Goal: Information Seeking & Learning: Check status

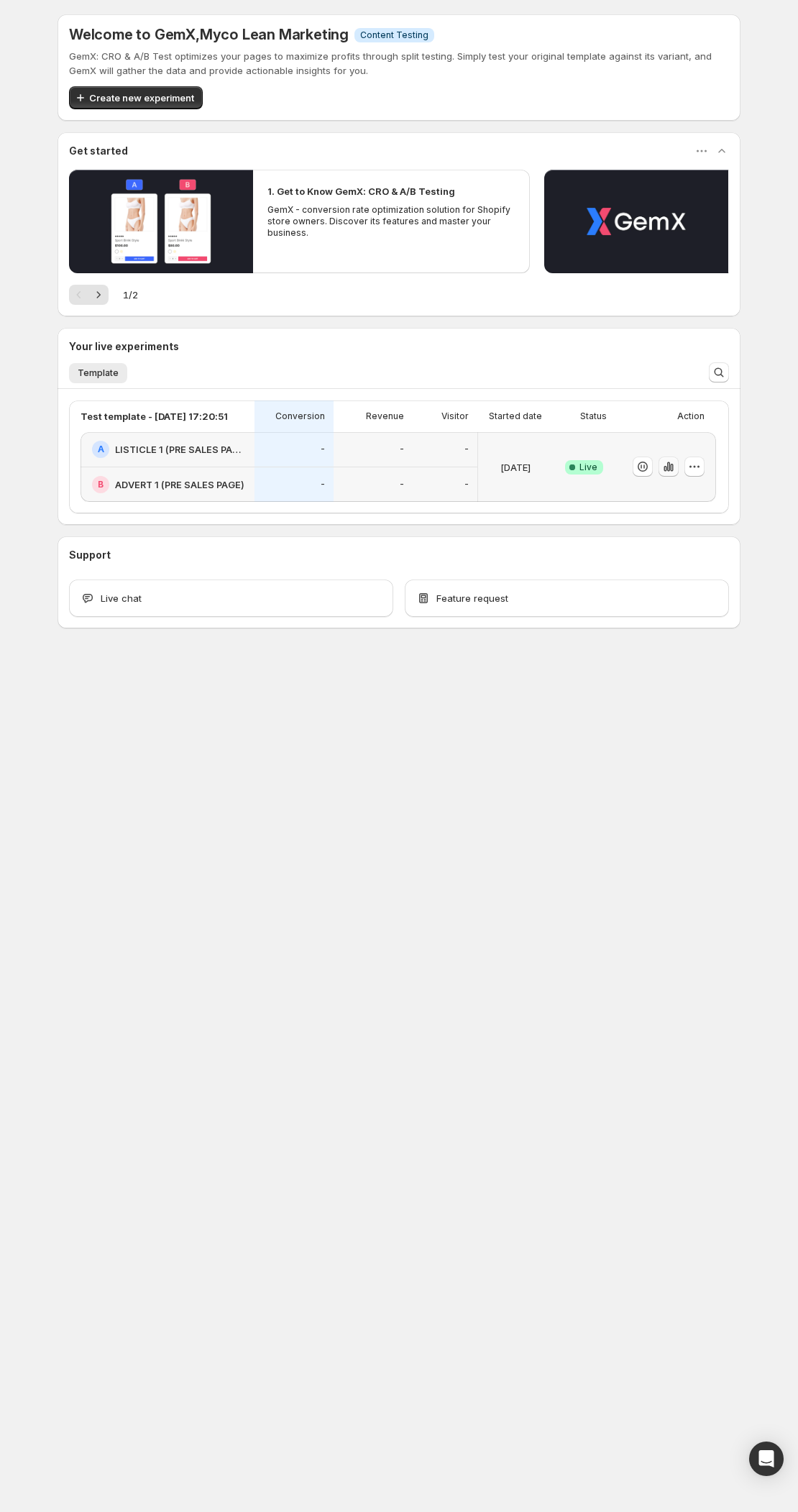
click at [664, 469] on icon "button" at bounding box center [665, 469] width 3 height 6
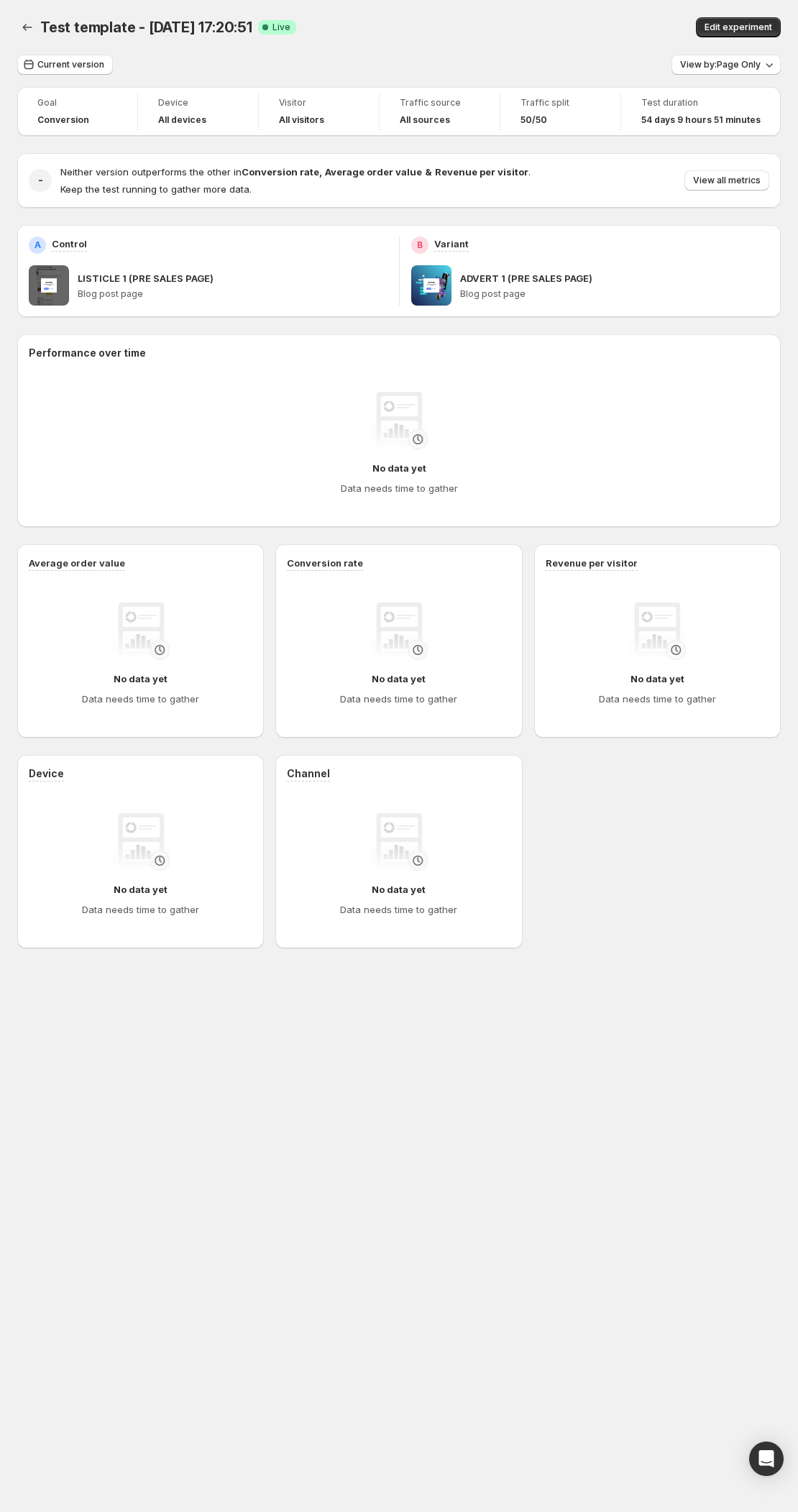
click at [527, 539] on div "Performance over time No data yet Data needs time to gather Average order value…" at bounding box center [399, 641] width 763 height 614
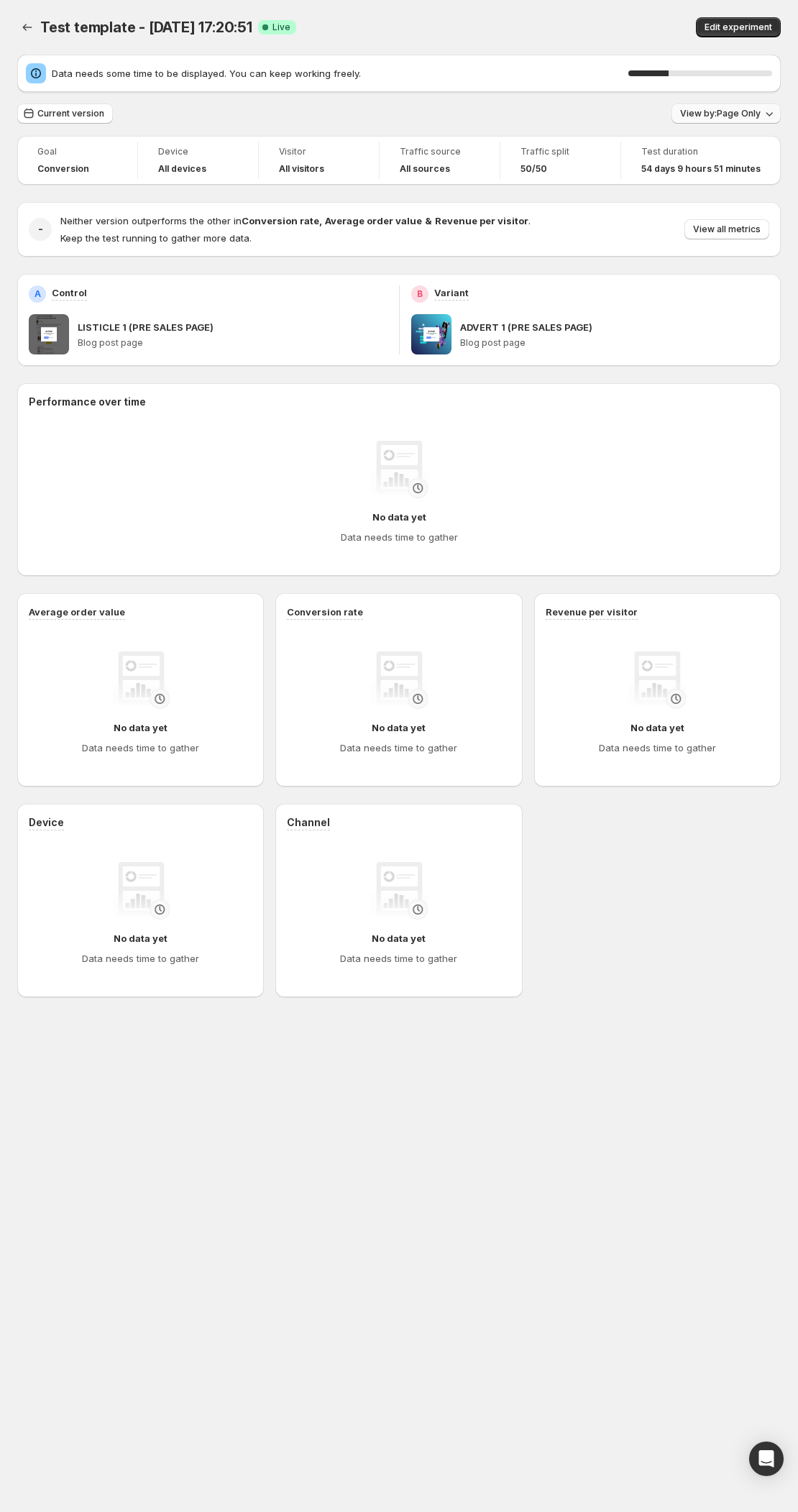
click at [739, 107] on button "View by: Page Only" at bounding box center [725, 114] width 110 height 21
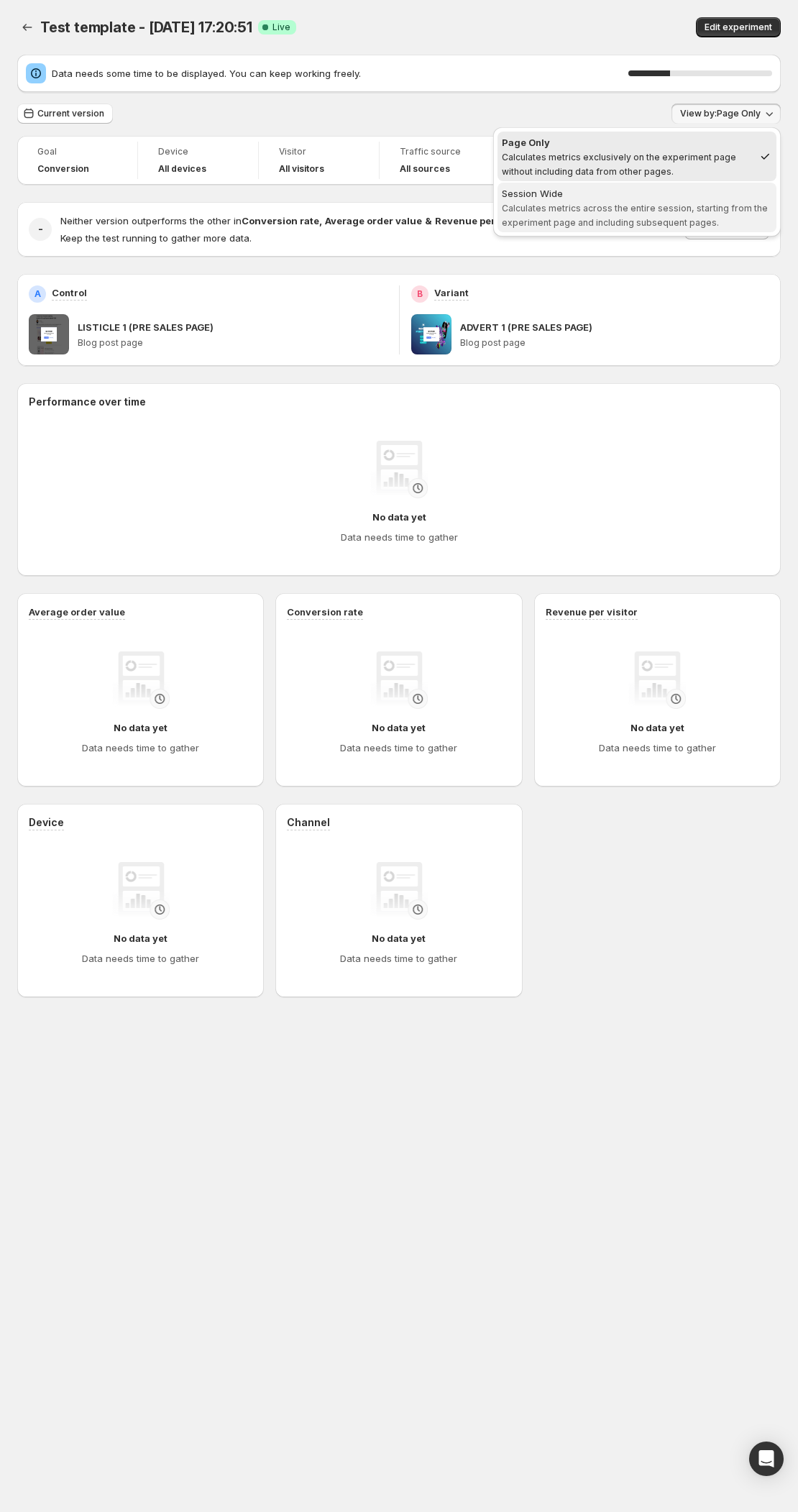
click at [694, 197] on div "Session Wide" at bounding box center [636, 193] width 270 height 14
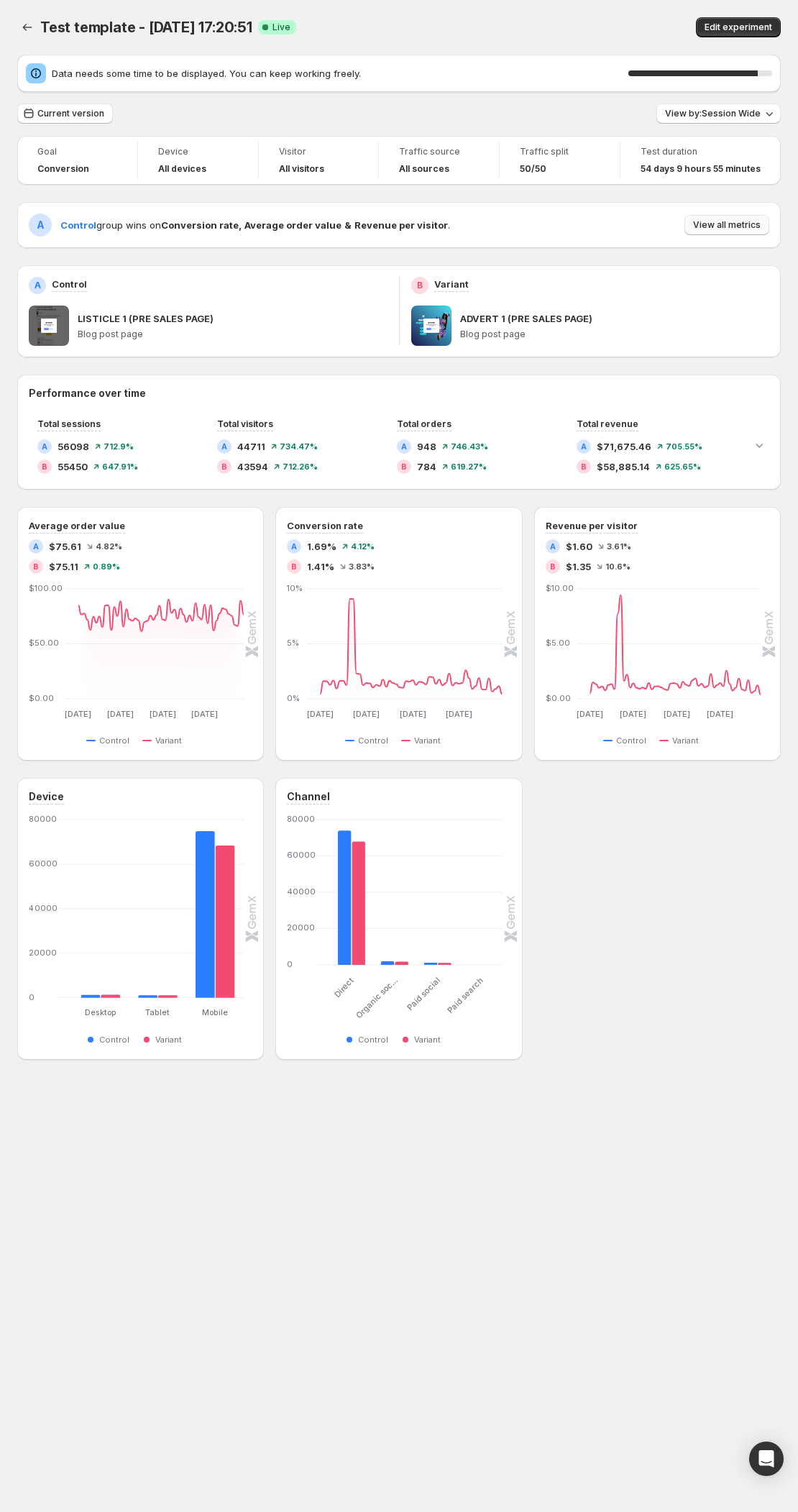
click at [708, 218] on button "View all metrics" at bounding box center [727, 225] width 85 height 21
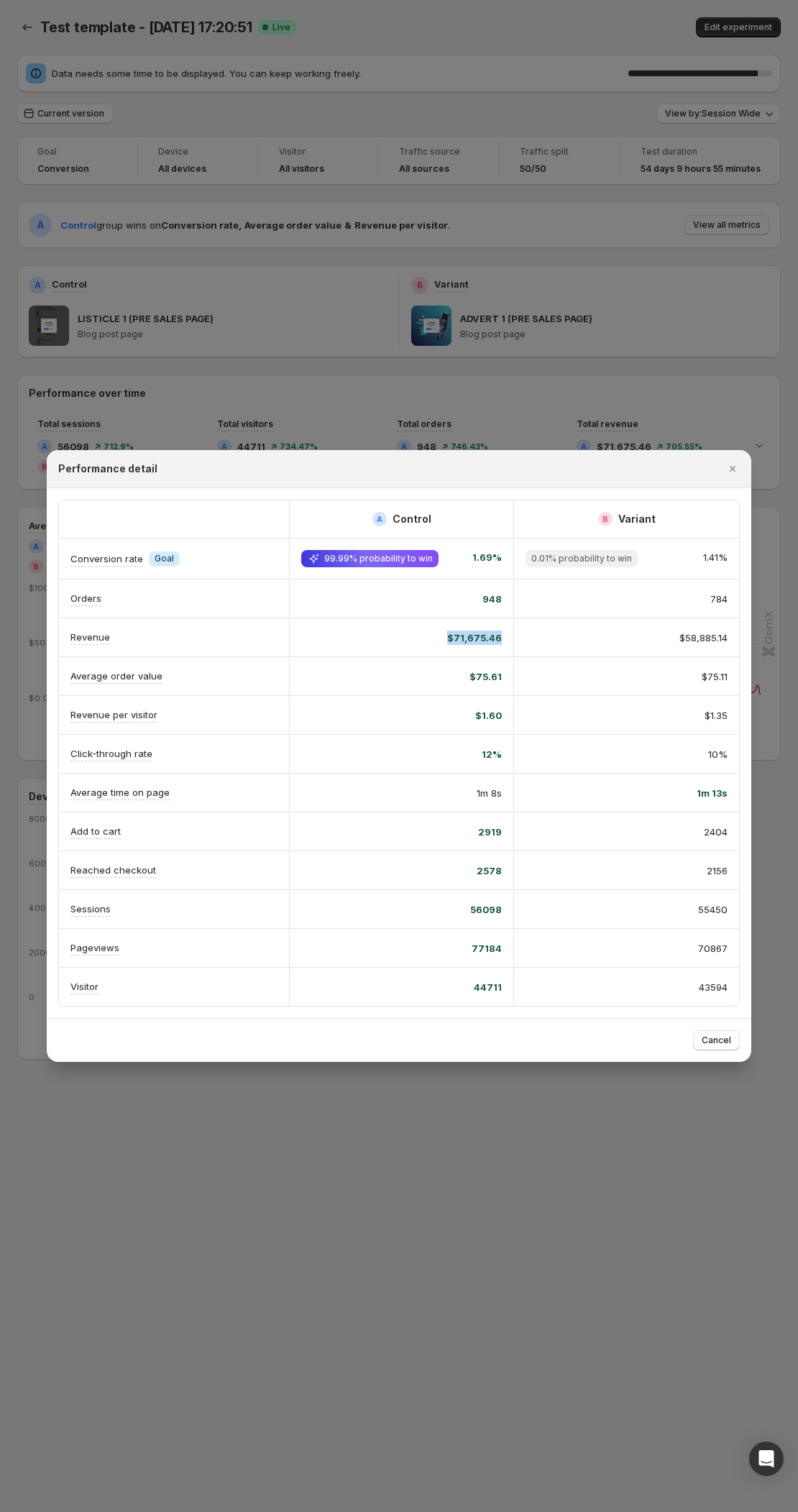
drag, startPoint x: 447, startPoint y: 639, endPoint x: 539, endPoint y: 637, distance: 92.0
click at [539, 637] on div "Revenue $71,675.46 $58,885.14" at bounding box center [399, 637] width 680 height 38
click at [120, 493] on div "A Control B Variant Conversion rate Info Goal 99.99% probability to win 1.69% 0…" at bounding box center [398, 753] width 704 height 530
